Goal: Transaction & Acquisition: Purchase product/service

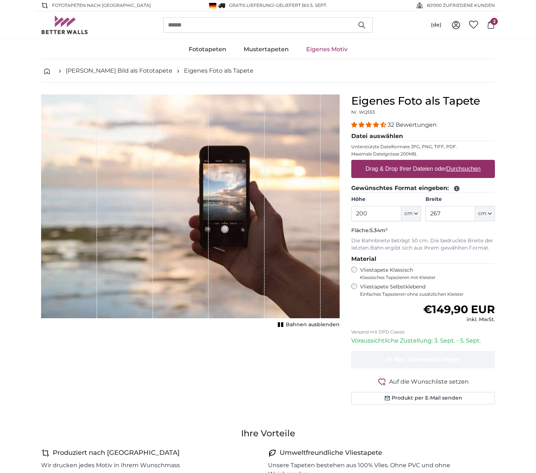
click at [490, 24] on icon at bounding box center [491, 25] width 8 height 8
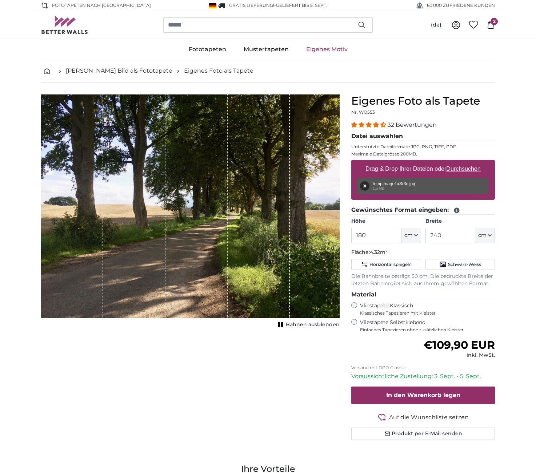
click at [493, 24] on span "2" at bounding box center [493, 21] width 7 height 7
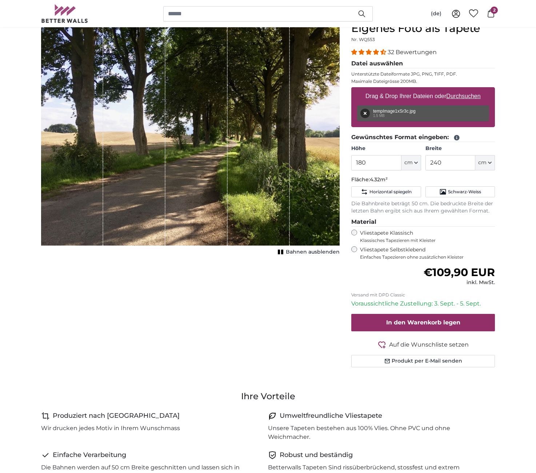
scroll to position [79, 0]
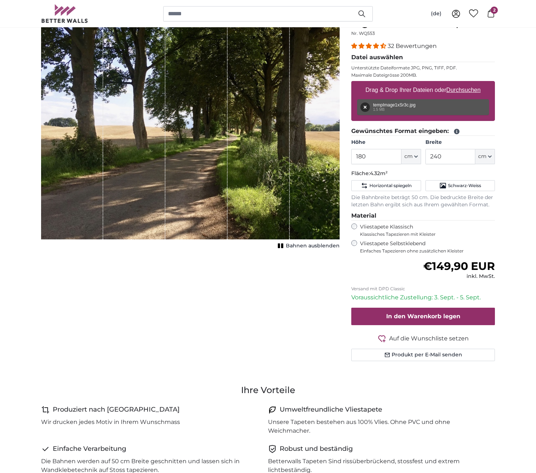
click at [280, 245] on rect "1 of 1" at bounding box center [279, 246] width 2 height 5
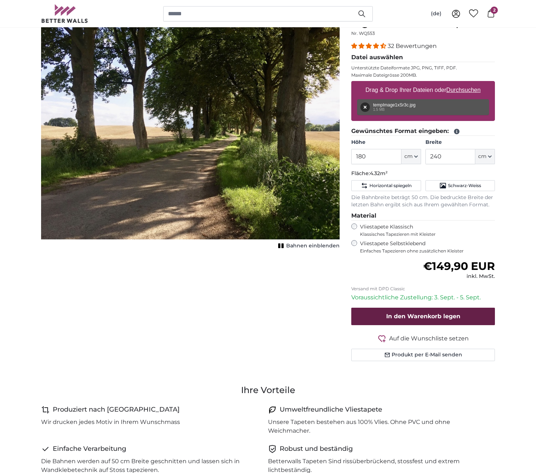
click at [420, 313] on span "In den Warenkorb legen" at bounding box center [423, 316] width 74 height 7
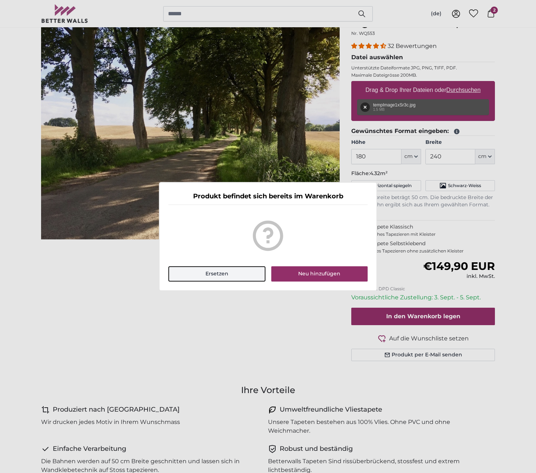
click at [214, 272] on button "Ersetzen" at bounding box center [216, 273] width 97 height 15
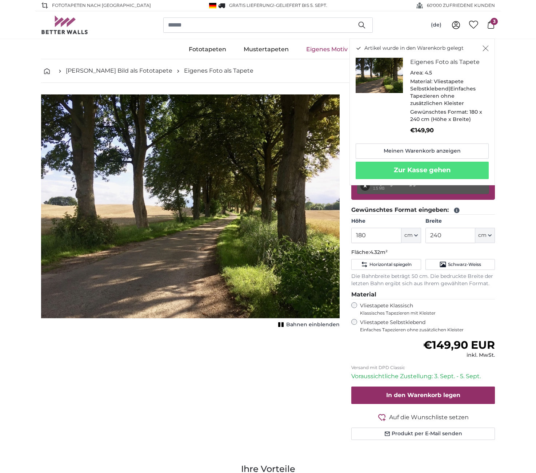
scroll to position [0, 0]
click at [412, 148] on link "Meinen Warenkorb anzeigen" at bounding box center [422, 151] width 133 height 15
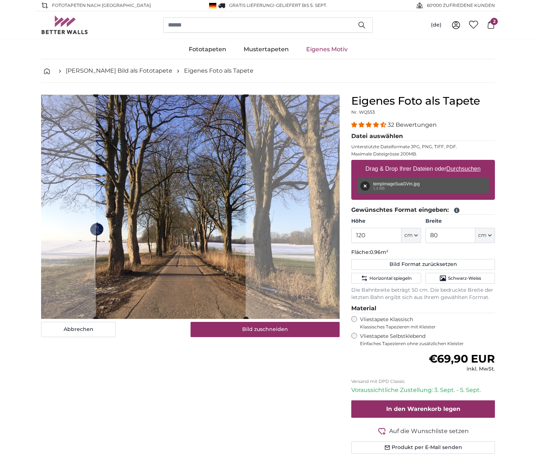
click at [231, 279] on cropper-handle at bounding box center [171, 207] width 150 height 225
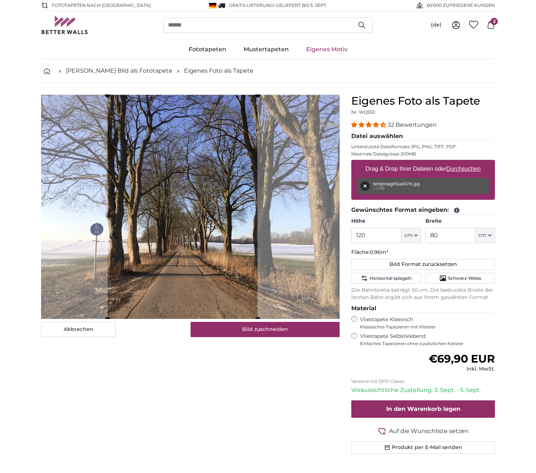
click at [240, 274] on cropper-handle at bounding box center [183, 207] width 150 height 225
click at [262, 326] on button "Bild zuschneiden" at bounding box center [264, 329] width 149 height 15
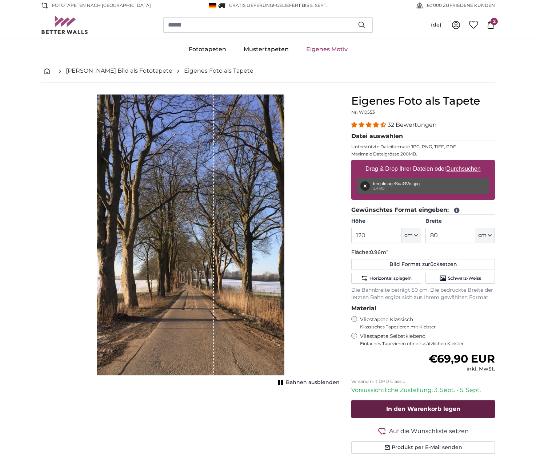
click at [410, 406] on span "In den Warenkorb legen" at bounding box center [423, 409] width 74 height 7
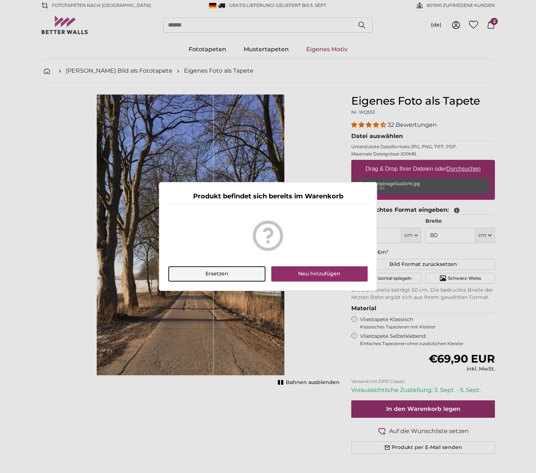
click at [209, 272] on button "Ersetzen" at bounding box center [216, 273] width 97 height 15
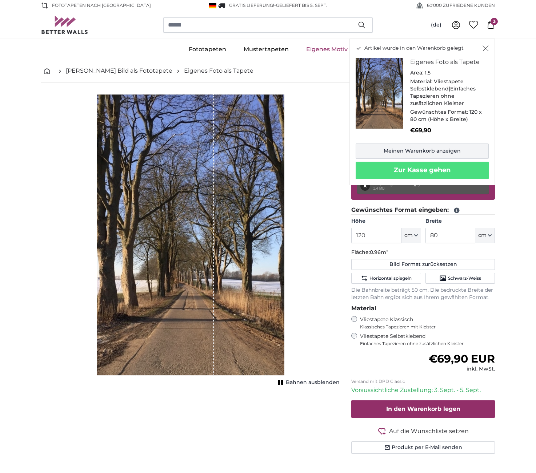
click at [421, 146] on link "Meinen Warenkorb anzeigen" at bounding box center [422, 151] width 133 height 15
